Goal: Find specific page/section: Find specific page/section

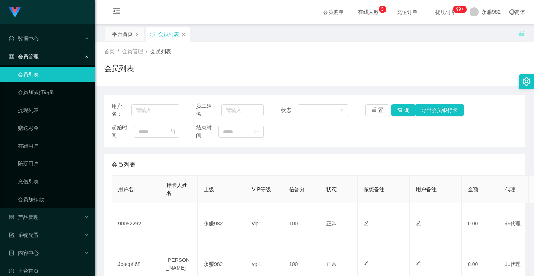
scroll to position [74, 0]
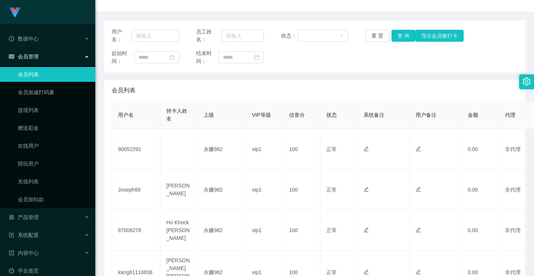
click at [511, 93] on div "会员列表" at bounding box center [315, 90] width 406 height 21
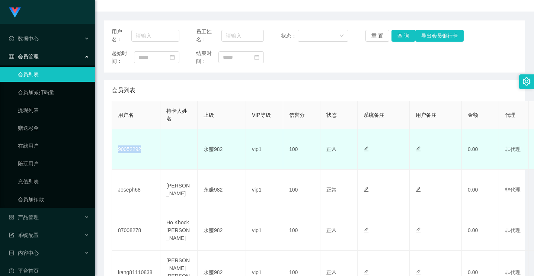
drag, startPoint x: 149, startPoint y: 148, endPoint x: 115, endPoint y: 149, distance: 33.6
click at [115, 149] on td "90052292" at bounding box center [136, 149] width 48 height 41
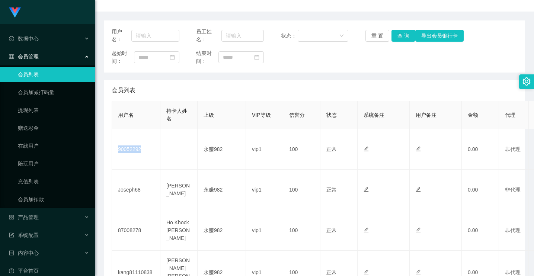
copy td "90052292"
click at [18, 189] on link "充值列表" at bounding box center [54, 181] width 72 height 15
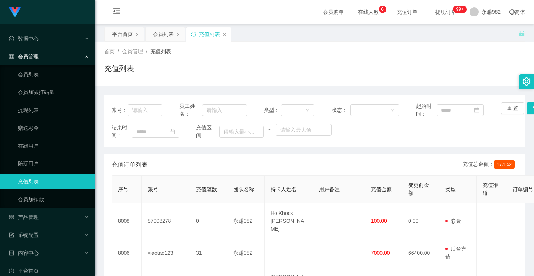
click at [194, 34] on icon "图标: sync" at bounding box center [193, 34] width 5 height 5
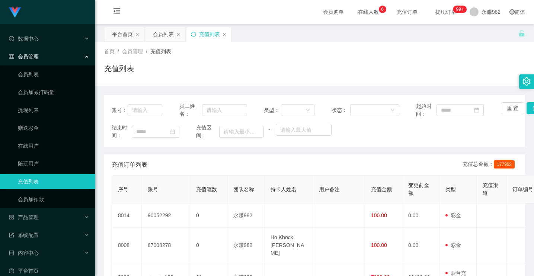
click at [193, 32] on icon "图标: sync" at bounding box center [193, 34] width 5 height 5
click at [152, 31] on div "会员列表" at bounding box center [165, 34] width 39 height 14
drag, startPoint x: 158, startPoint y: 40, endPoint x: 161, endPoint y: 36, distance: 5.3
click at [158, 39] on div "会员列表" at bounding box center [163, 34] width 21 height 14
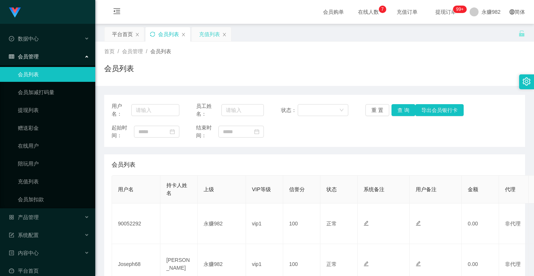
click at [151, 33] on icon "图标: sync" at bounding box center [152, 34] width 5 height 5
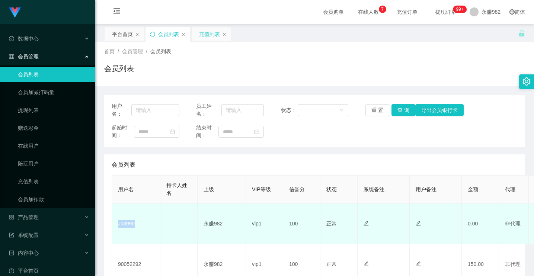
drag, startPoint x: 141, startPoint y: 225, endPoint x: 112, endPoint y: 222, distance: 28.9
click at [112, 222] on td "Jk3990" at bounding box center [136, 224] width 48 height 41
copy td "Jk3990"
